Goal: Find specific page/section: Find specific page/section

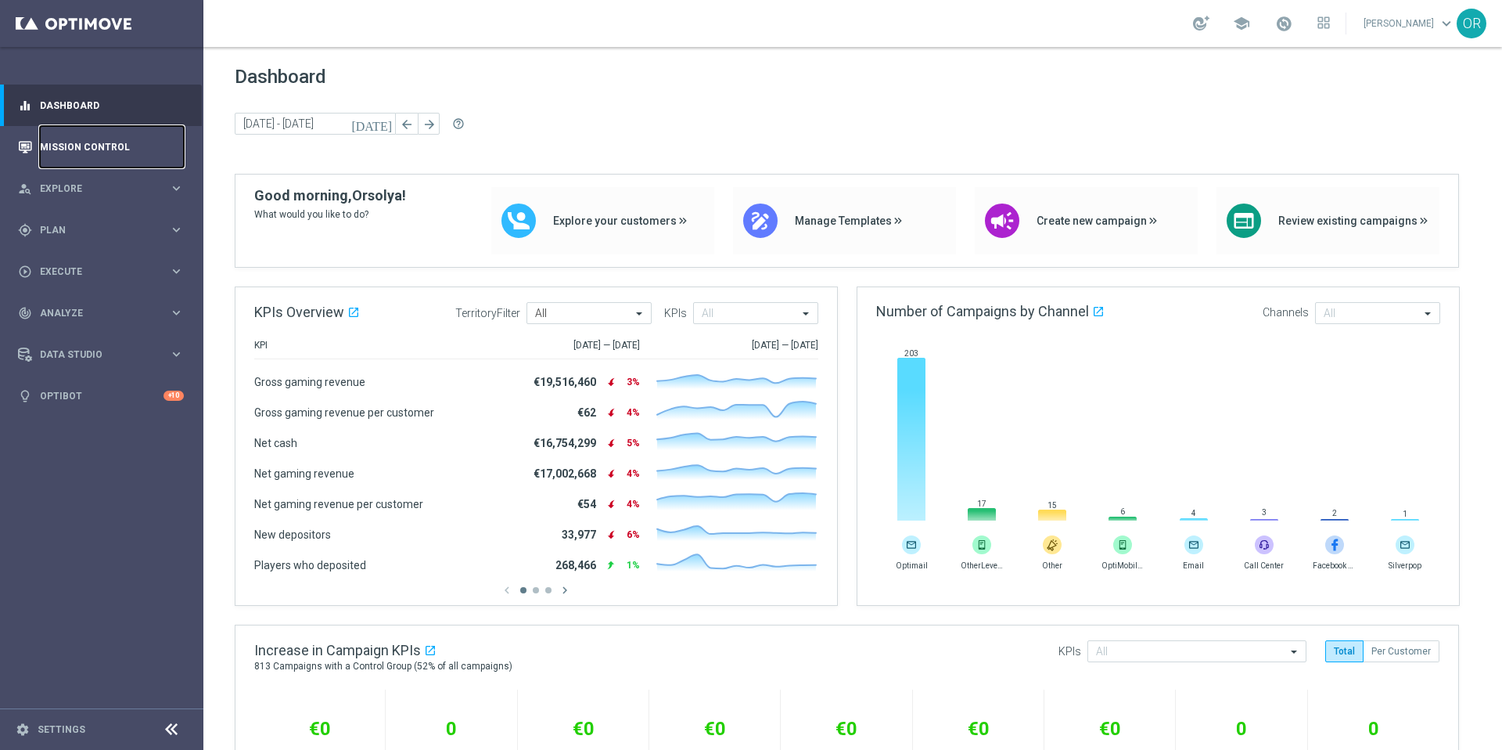
click at [121, 149] on link "Mission Control" at bounding box center [112, 146] width 144 height 41
